Goal: Find specific page/section: Find specific page/section

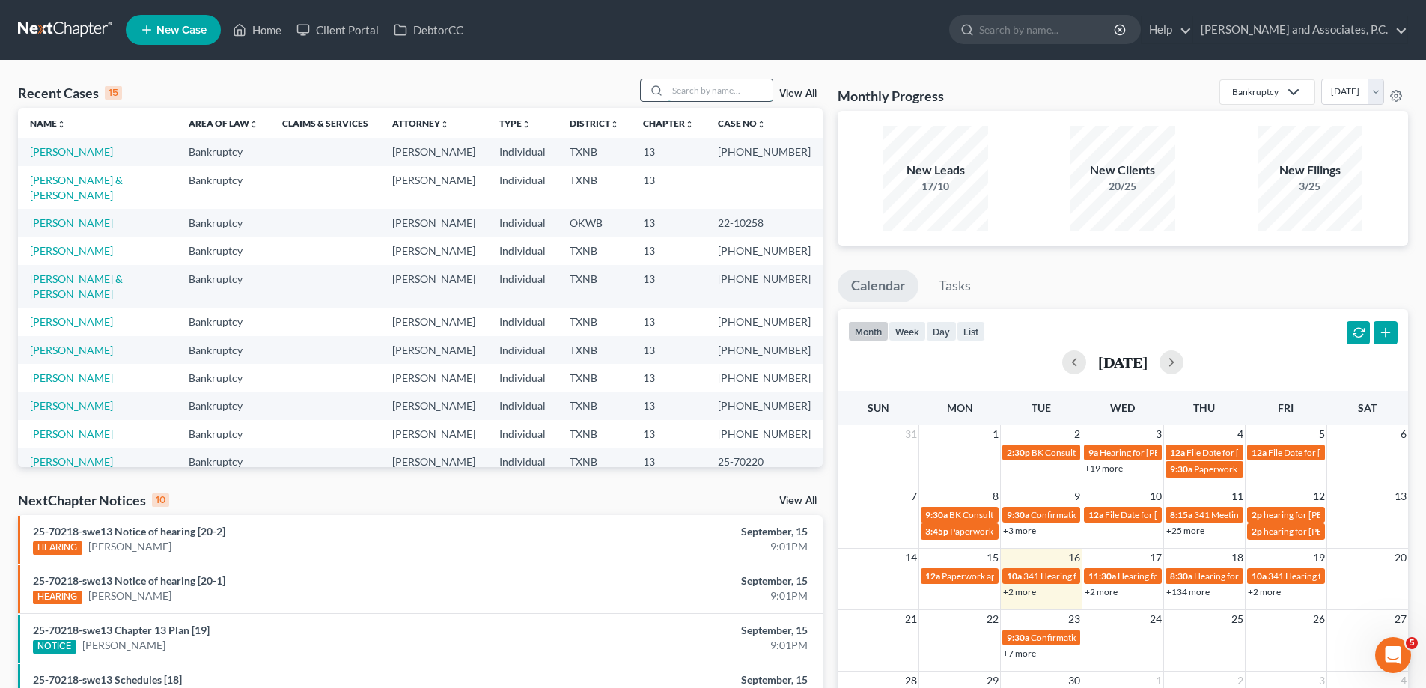
click at [703, 83] on input "search" at bounding box center [720, 90] width 105 height 22
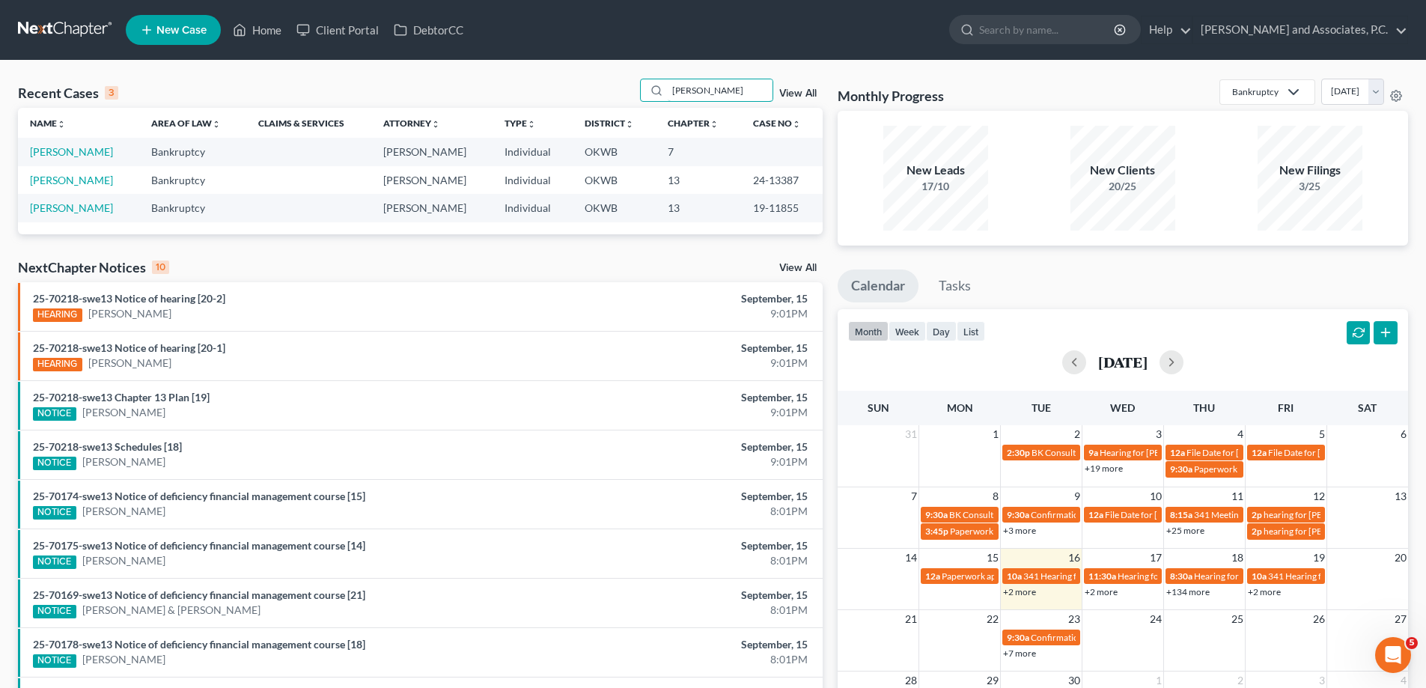
type input "[PERSON_NAME]"
click at [60, 159] on td "[PERSON_NAME]" at bounding box center [78, 152] width 121 height 28
click at [60, 151] on link "[PERSON_NAME]" at bounding box center [71, 151] width 83 height 13
select select "7"
select select "1"
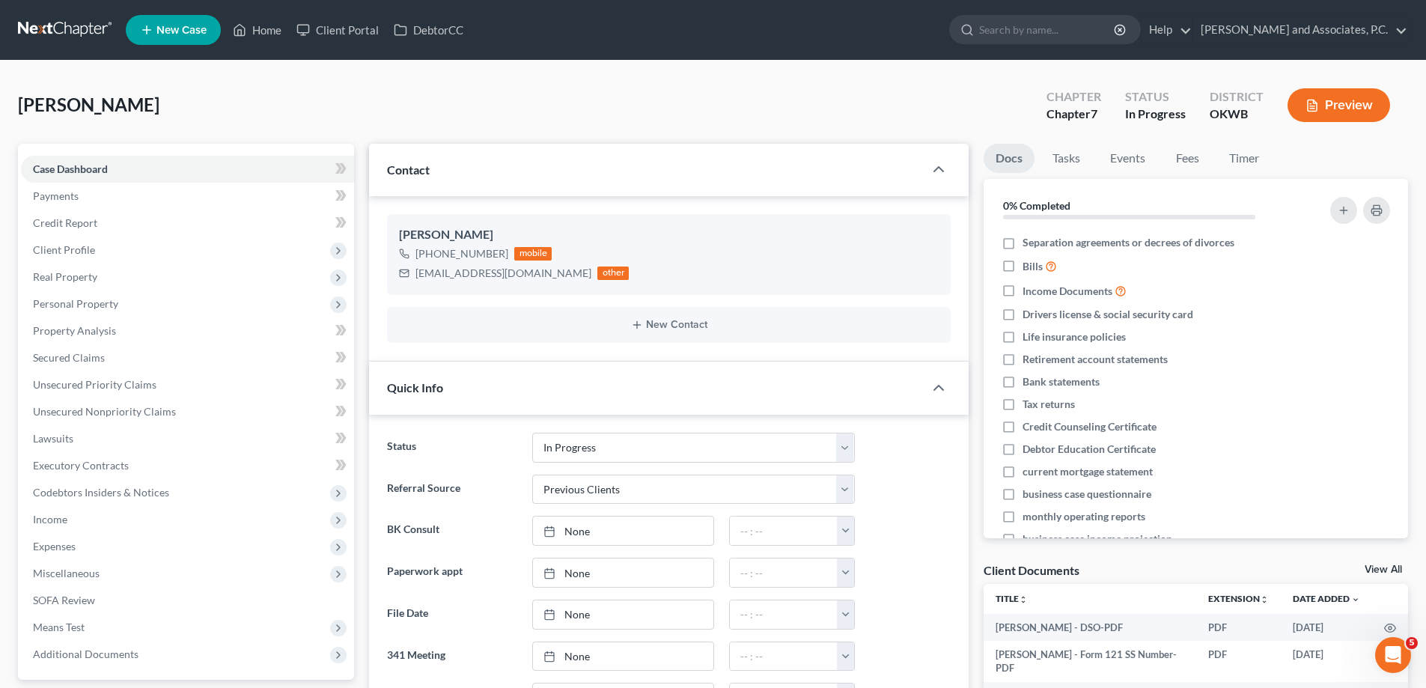
scroll to position [5081, 0]
click at [255, 32] on link "Home" at bounding box center [257, 29] width 64 height 27
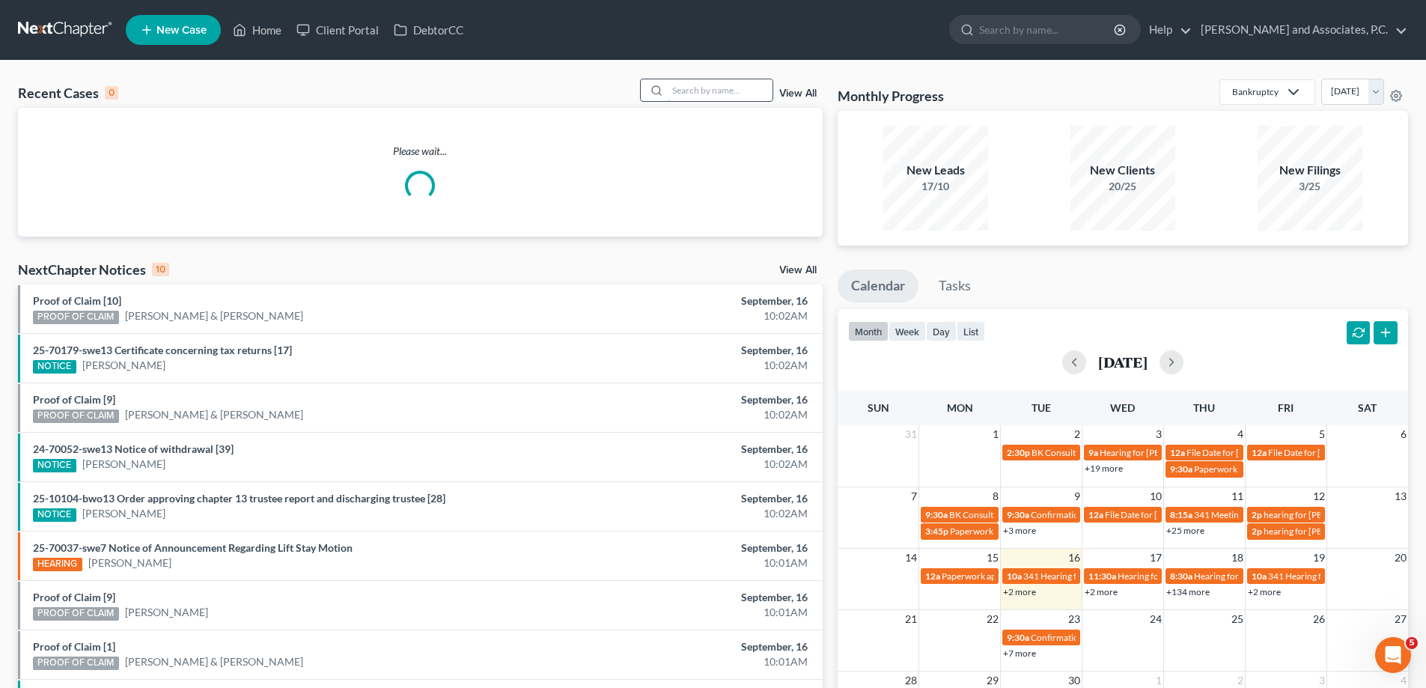
click at [718, 86] on input "search" at bounding box center [720, 90] width 105 height 22
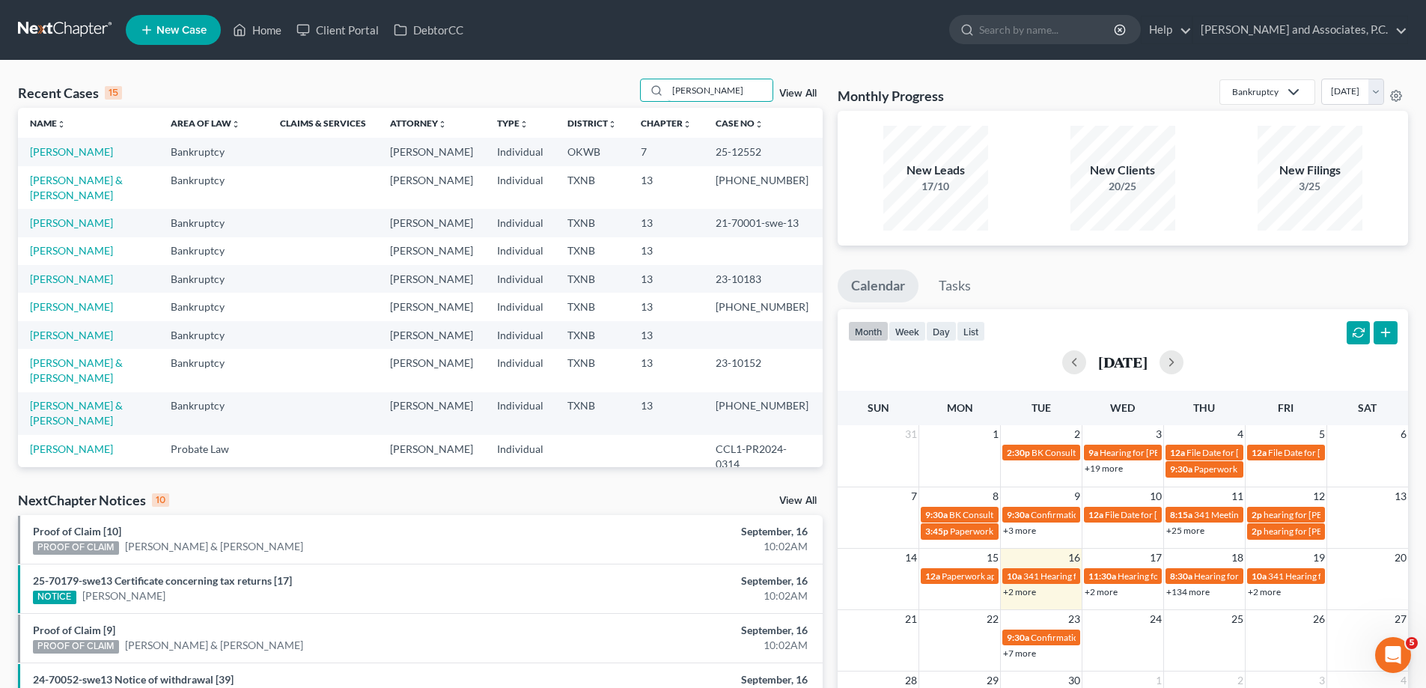
type input "[PERSON_NAME]"
click at [52, 151] on link "[PERSON_NAME]" at bounding box center [71, 151] width 83 height 13
select select "1"
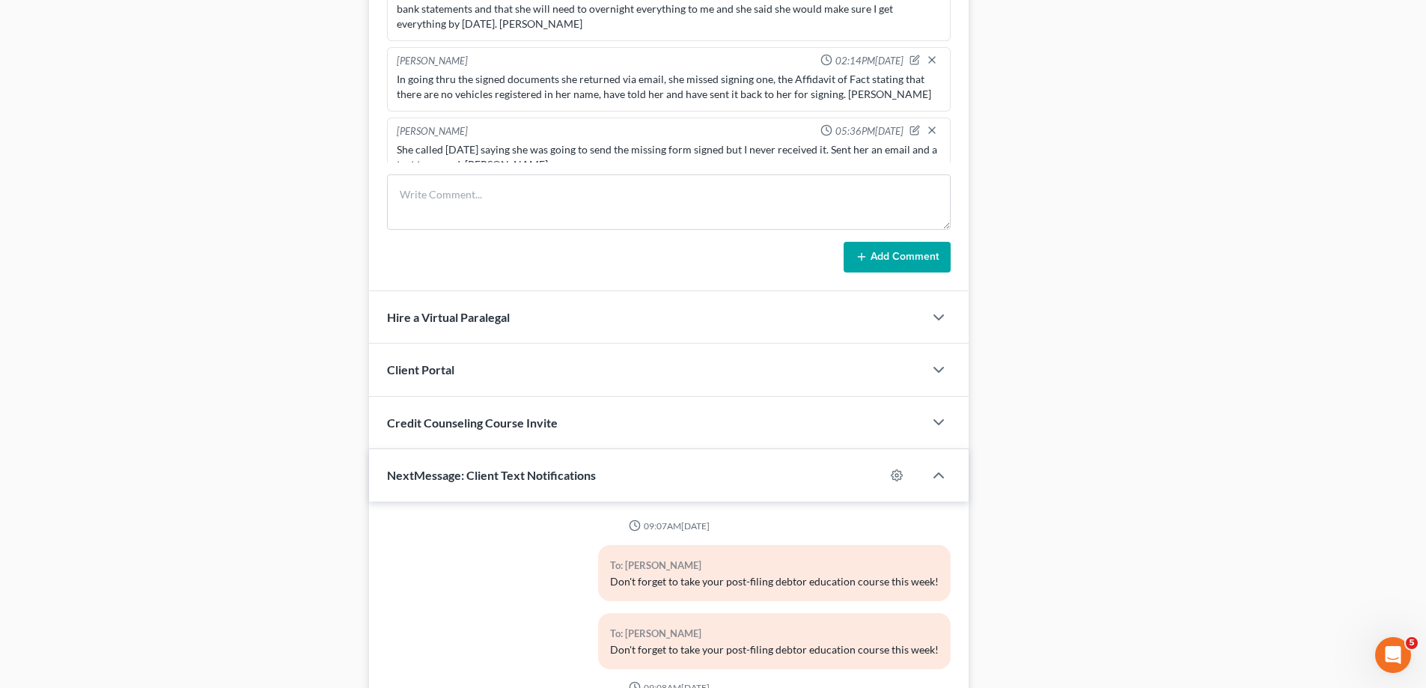
scroll to position [4591, 0]
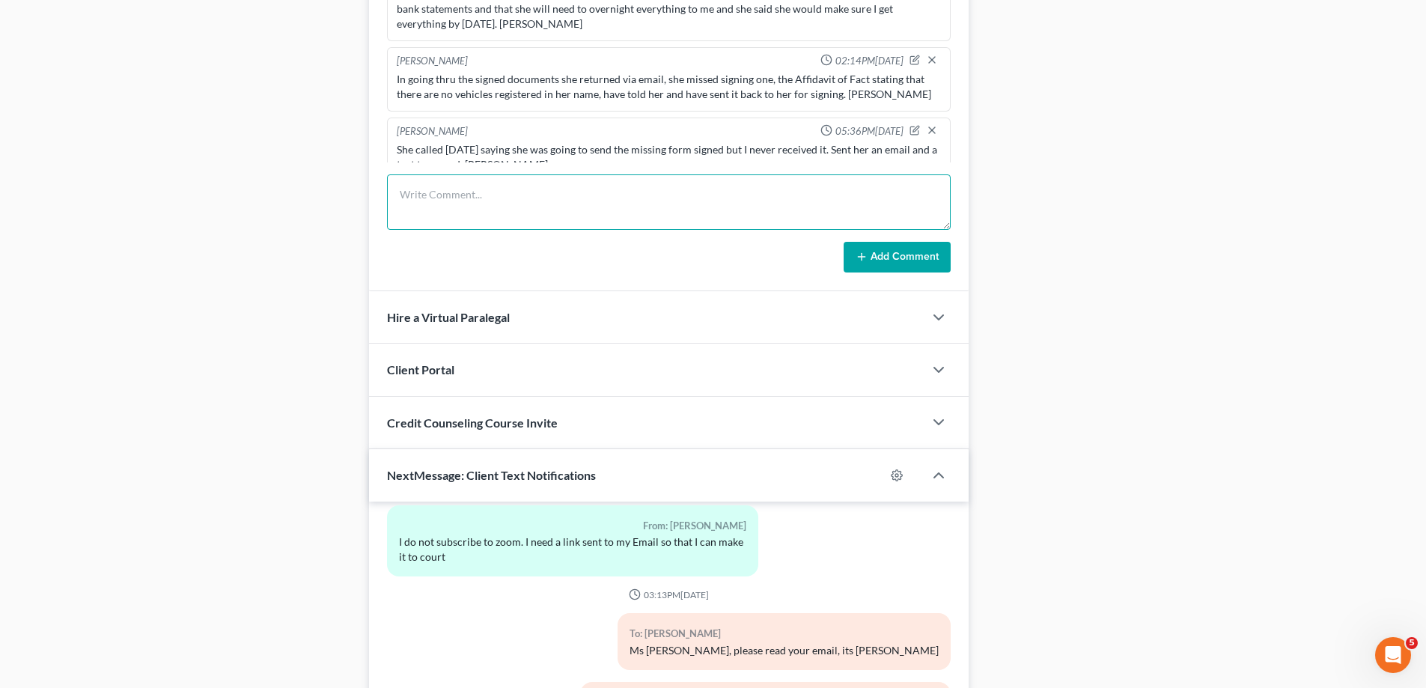
click at [470, 202] on textarea at bounding box center [669, 201] width 564 height 55
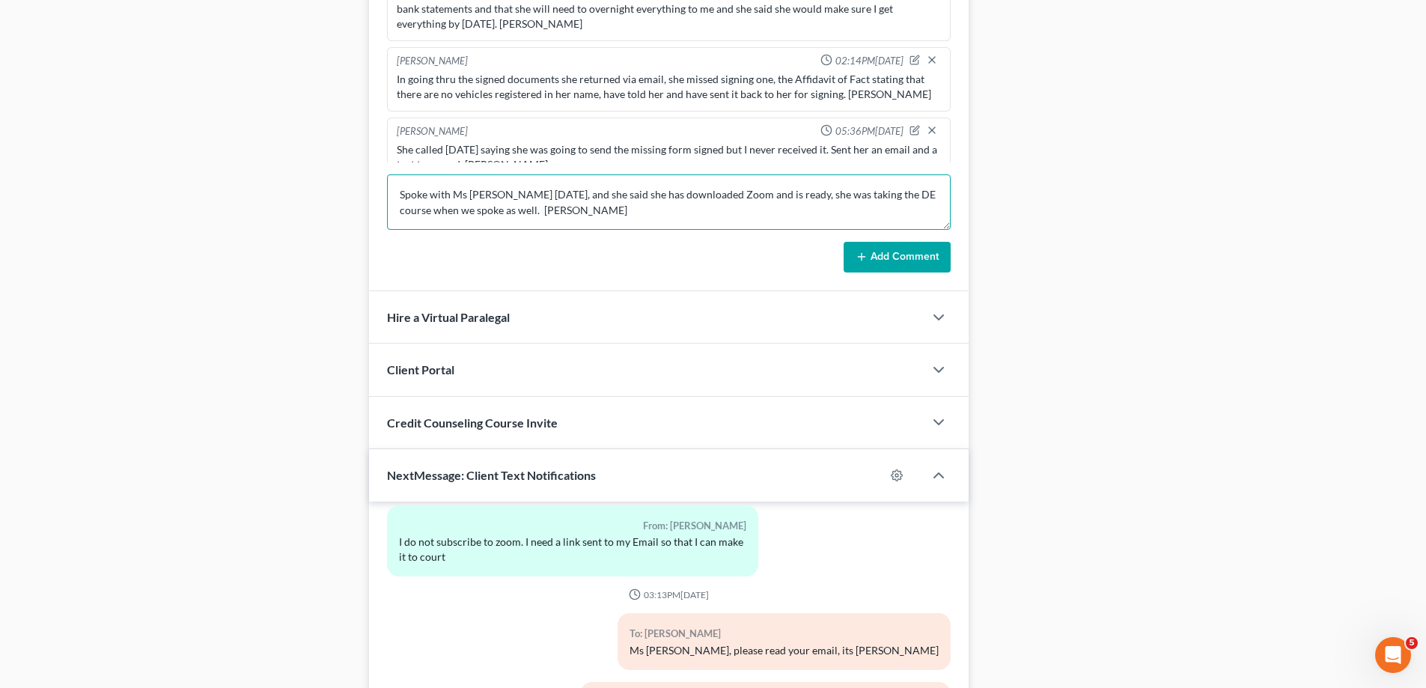
click at [752, 197] on textarea "Spoke with Ms [PERSON_NAME] [DATE], and she said she has downloaded Zoom and is…" at bounding box center [669, 201] width 564 height 55
type textarea "Spoke with Ms [PERSON_NAME] [DATE], and she said she has downloaded Zoom and is…"
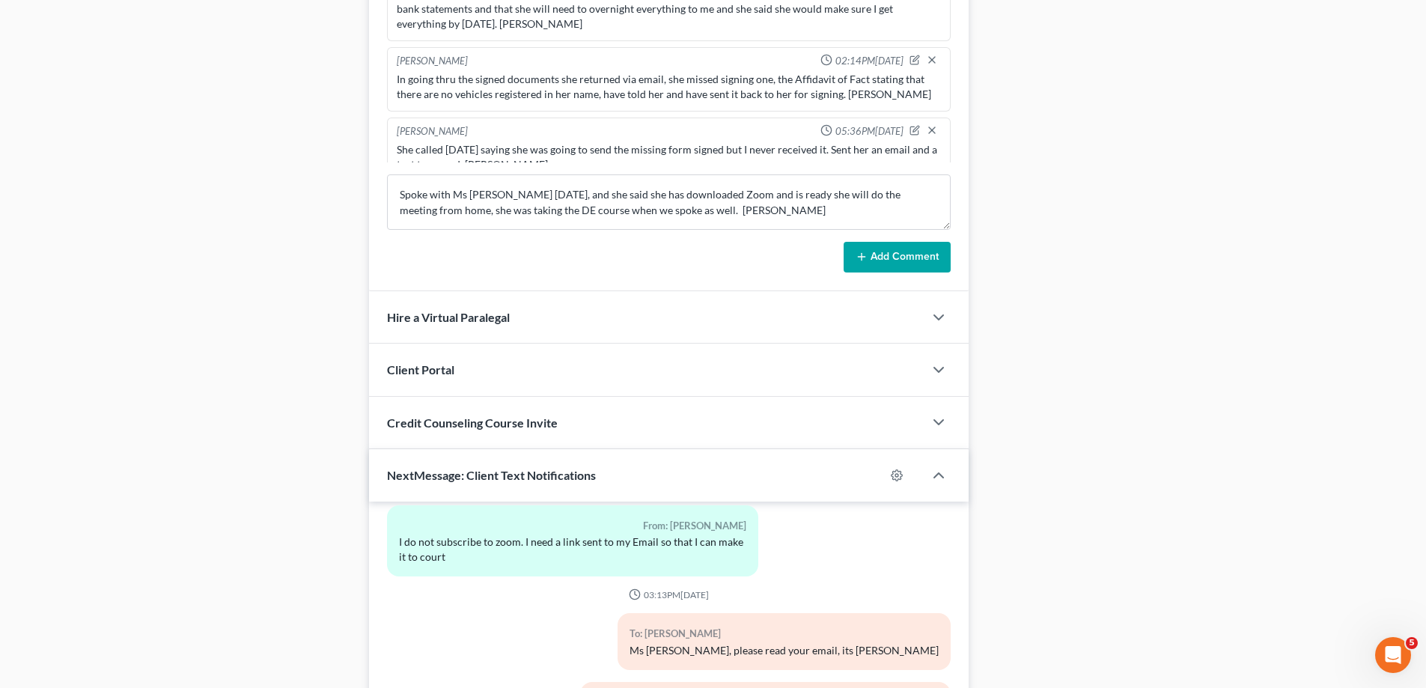
click at [865, 254] on icon at bounding box center [861, 257] width 12 height 12
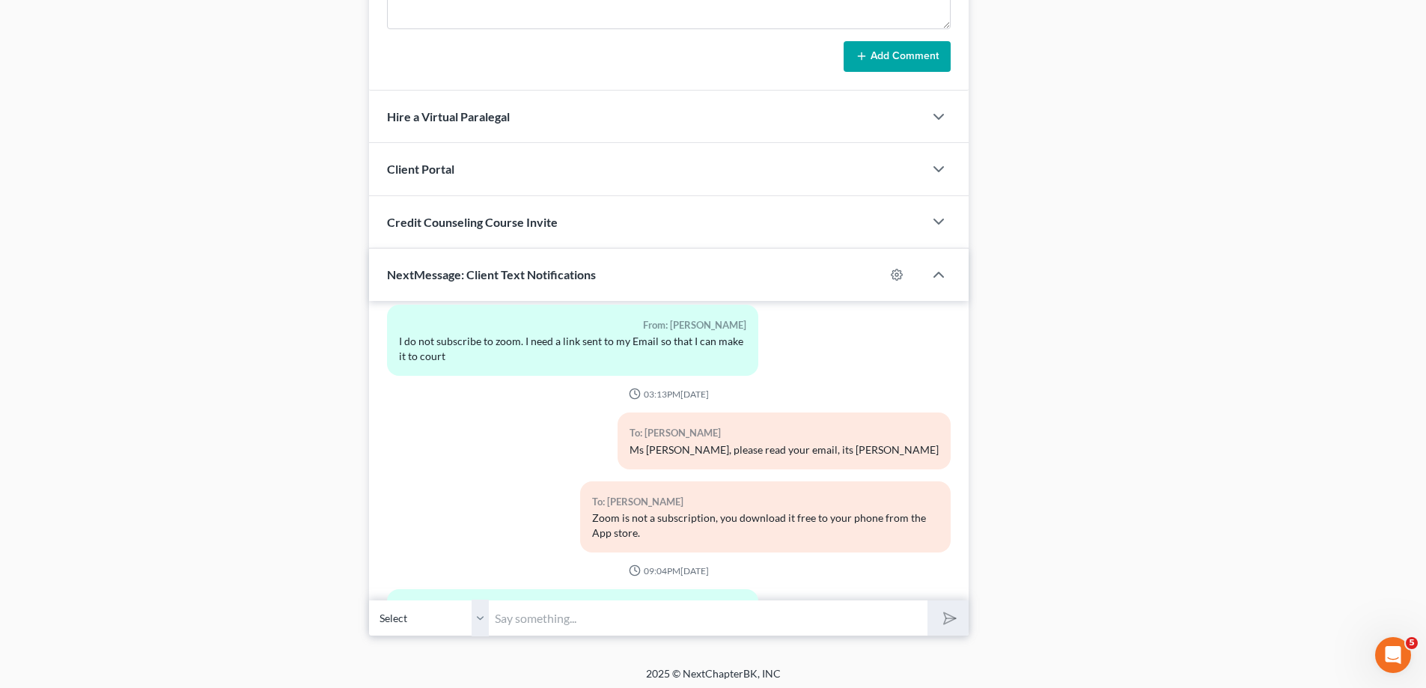
scroll to position [1170, 0]
